Goal: Transaction & Acquisition: Purchase product/service

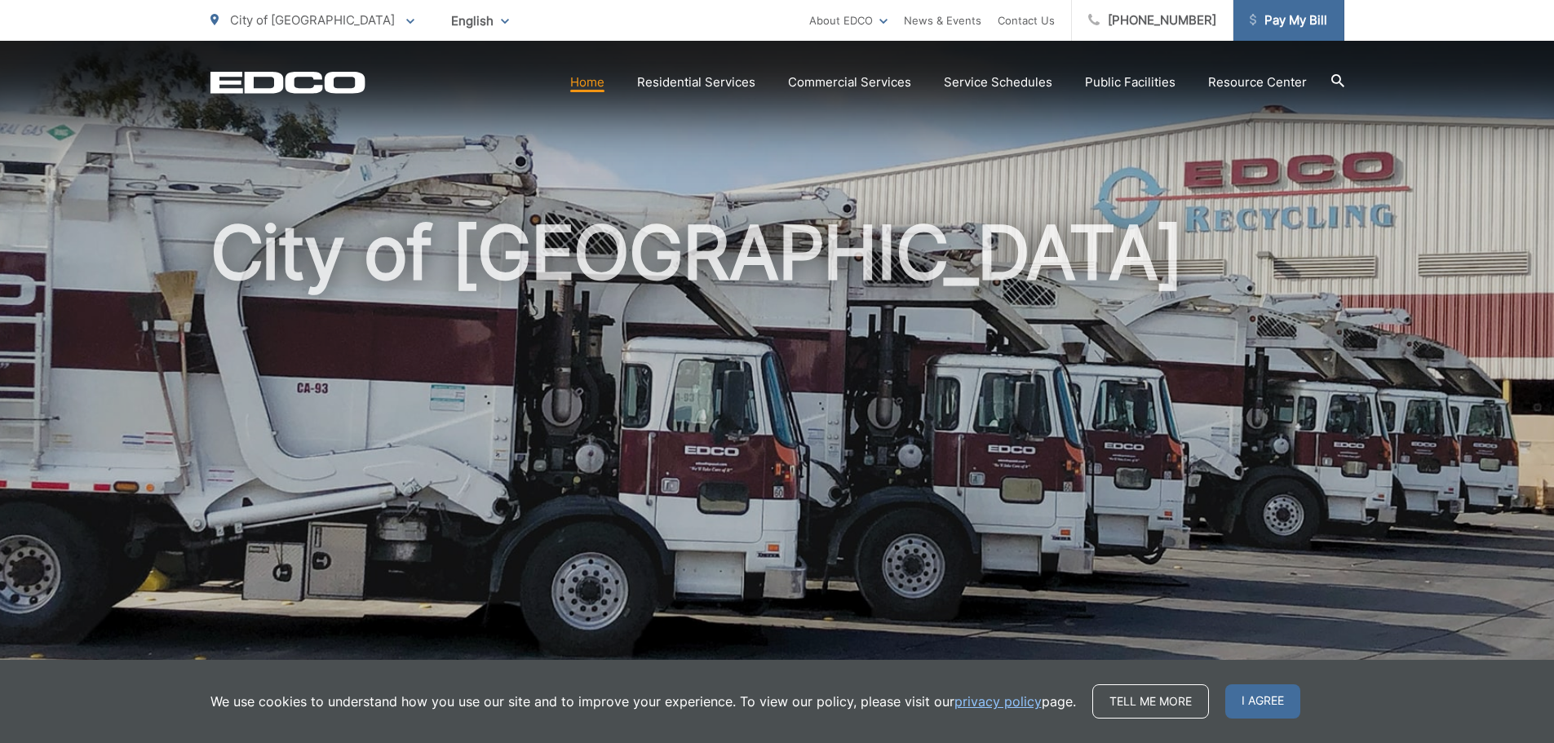
click at [1281, 28] on span "Pay My Bill" at bounding box center [1288, 21] width 77 height 20
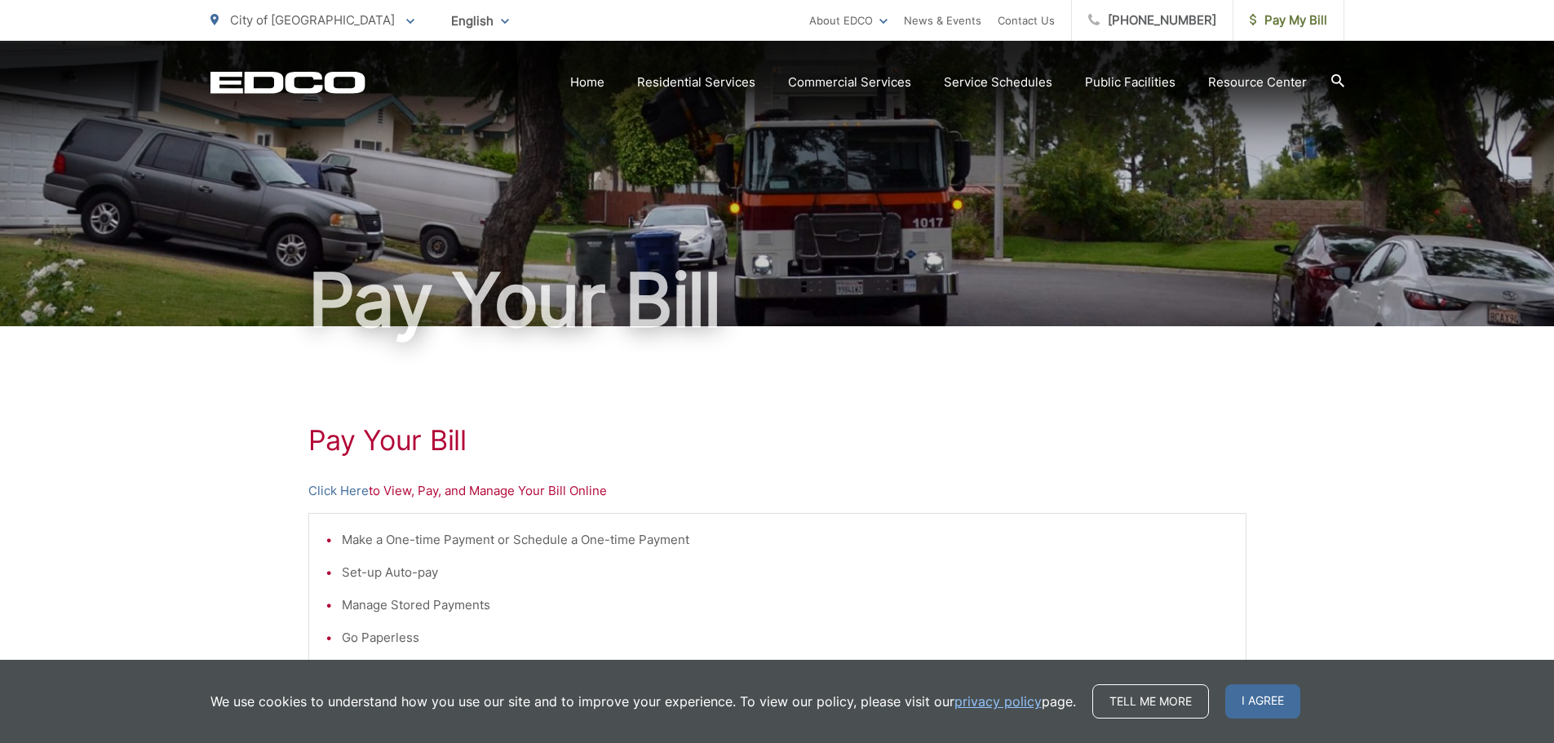
click at [392, 489] on p "Click Here to View, Pay, and Manage Your Bill Online" at bounding box center [777, 491] width 938 height 20
click at [352, 493] on link "Click Here" at bounding box center [338, 491] width 60 height 20
